Goal: Task Accomplishment & Management: Manage account settings

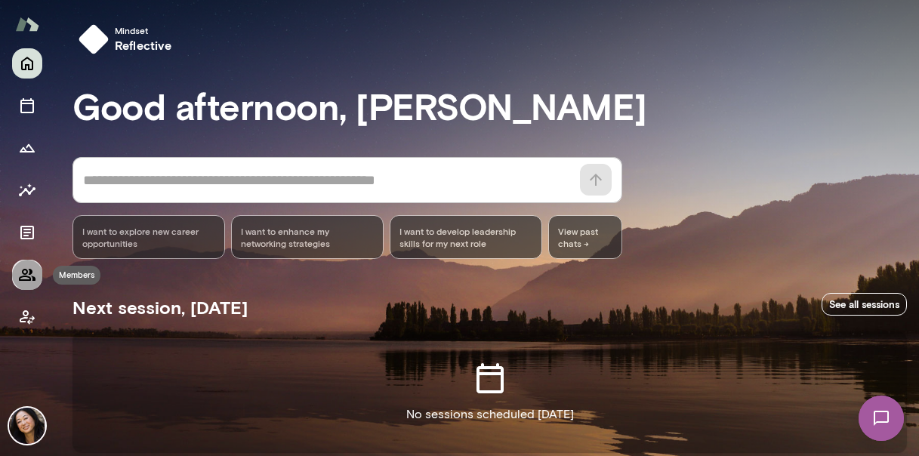
click at [23, 270] on icon "Members" at bounding box center [27, 275] width 17 height 12
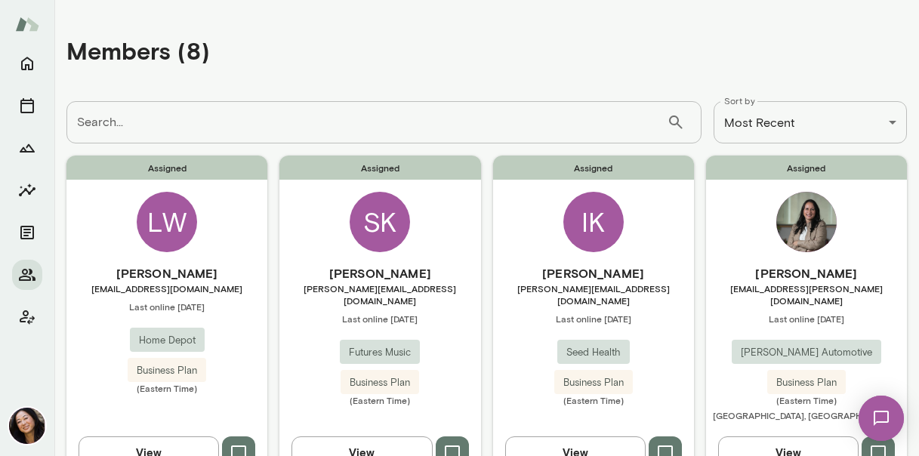
click at [163, 208] on div "LW" at bounding box center [167, 222] width 60 height 60
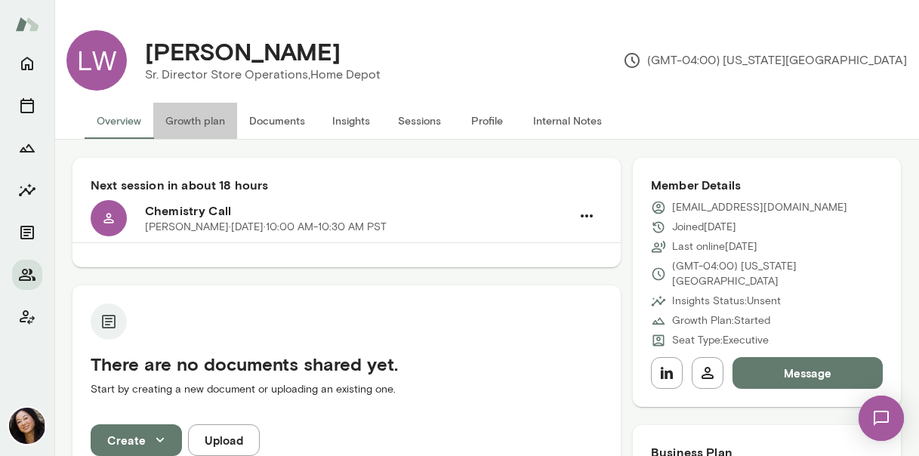
click at [209, 120] on button "Growth plan" at bounding box center [195, 121] width 84 height 36
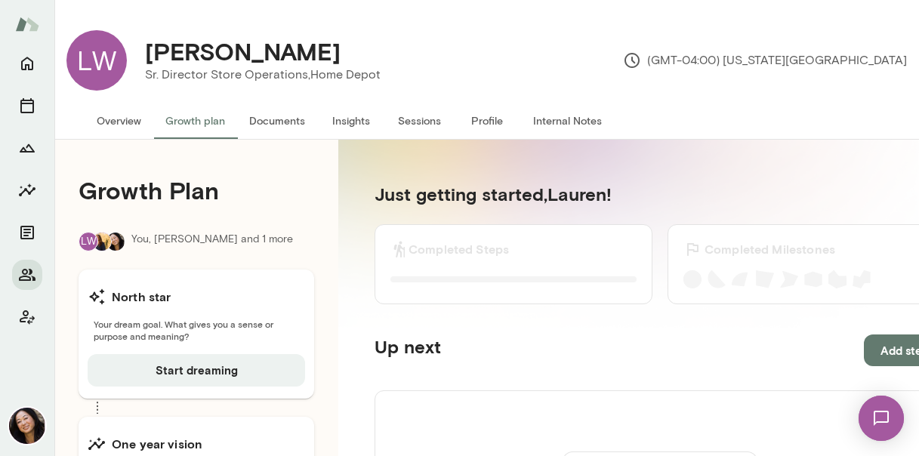
click at [282, 124] on button "Documents" at bounding box center [277, 121] width 80 height 36
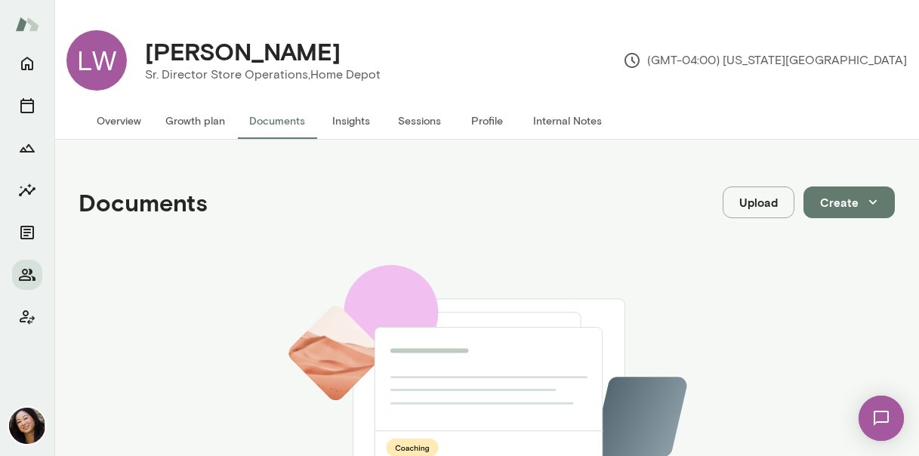
click at [362, 122] on button "Insights" at bounding box center [351, 121] width 68 height 36
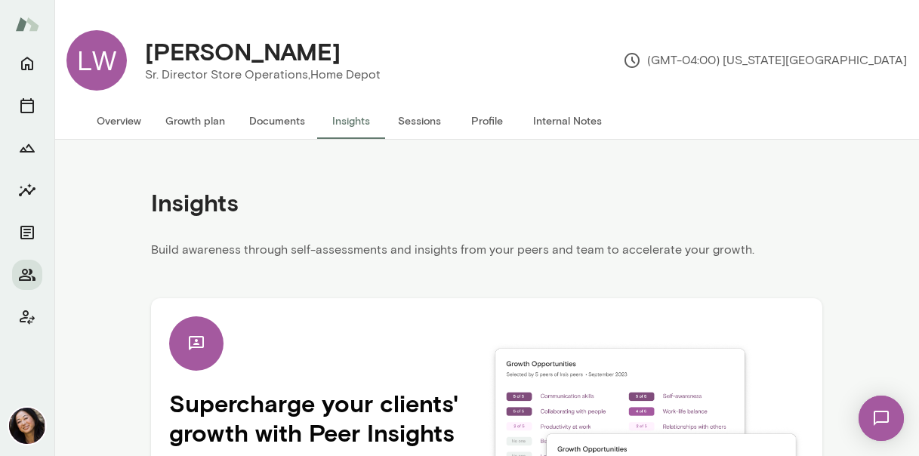
click at [433, 121] on button "Sessions" at bounding box center [419, 121] width 68 height 36
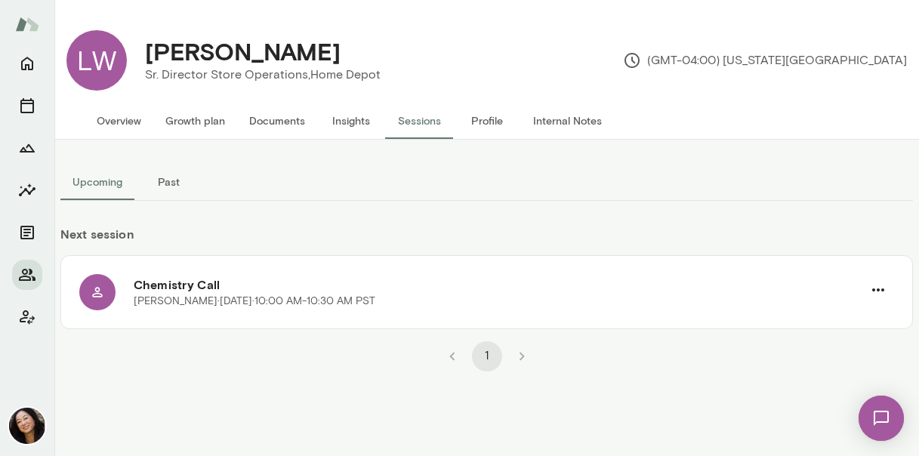
click at [171, 182] on button "Past" at bounding box center [168, 182] width 68 height 36
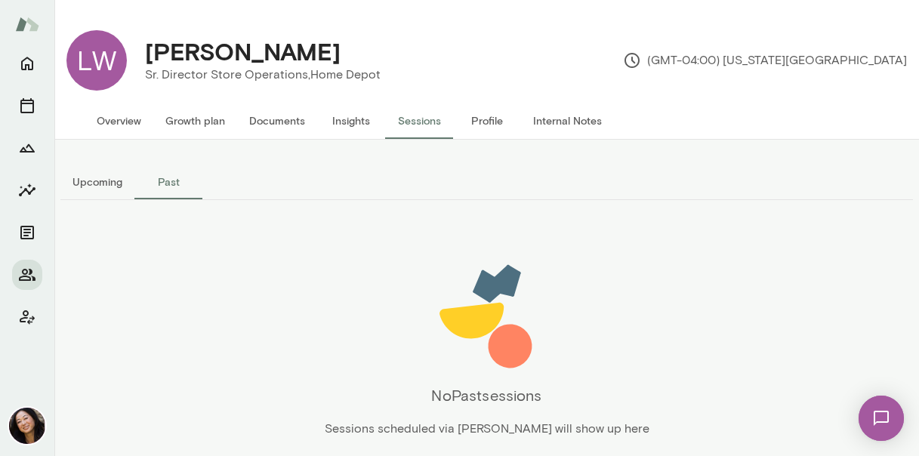
click at [106, 177] on button "Upcoming" at bounding box center [97, 182] width 74 height 36
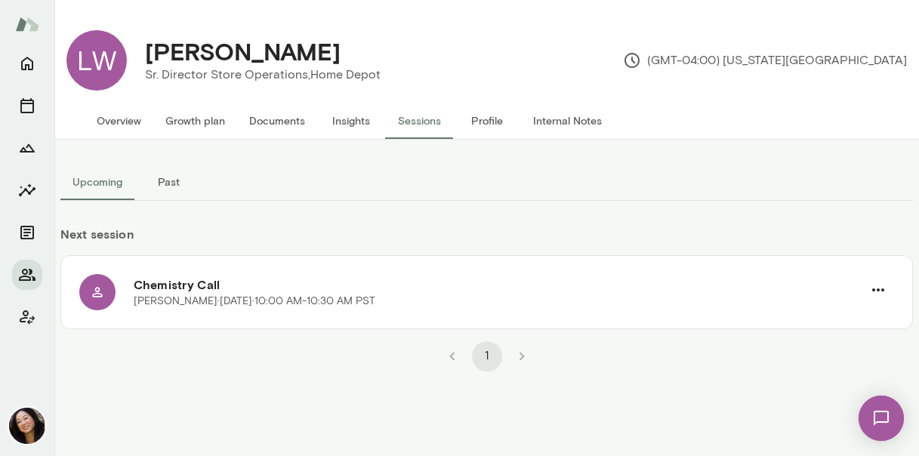
click at [474, 122] on button "Profile" at bounding box center [487, 121] width 68 height 36
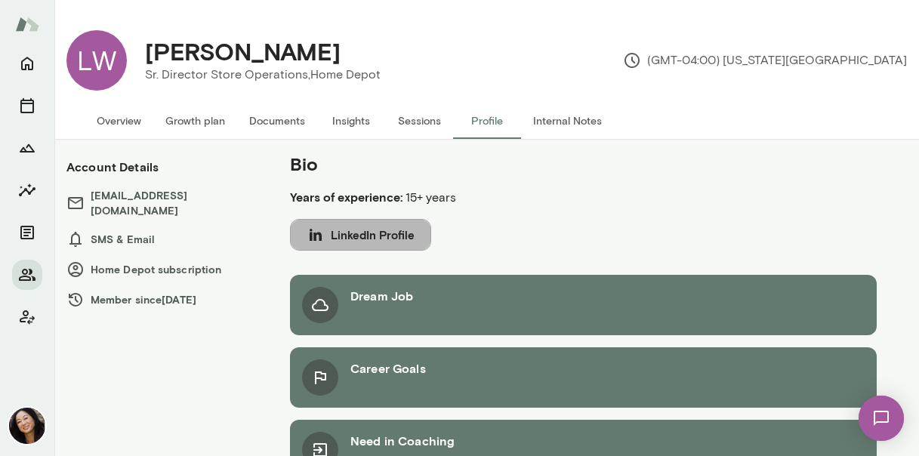
click at [406, 230] on button "LinkedIn Profile" at bounding box center [360, 235] width 141 height 32
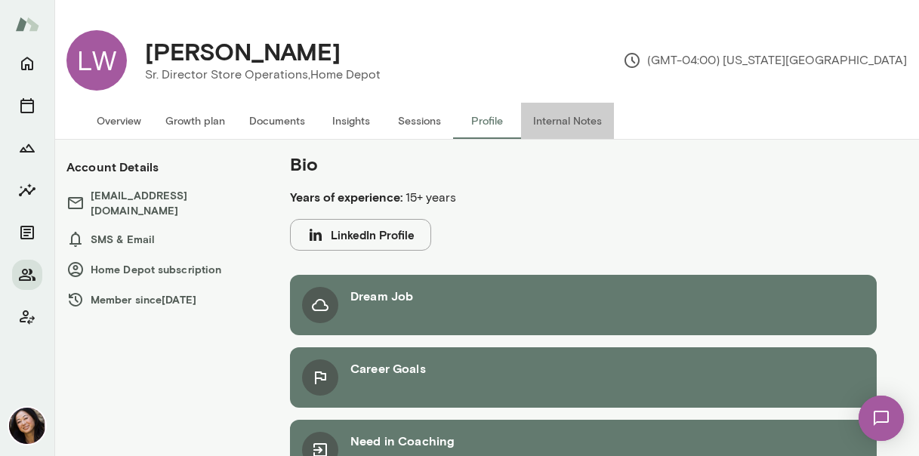
click at [575, 116] on button "Internal Notes" at bounding box center [567, 121] width 93 height 36
